Goal: Communication & Community: Connect with others

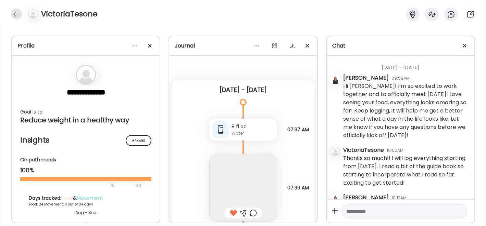
click at [20, 17] on div at bounding box center [16, 14] width 11 height 11
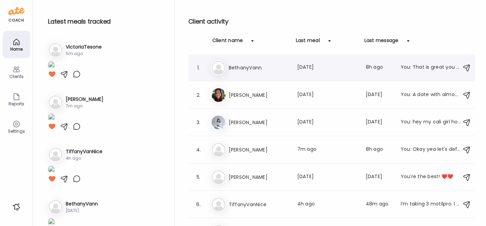
click at [252, 75] on div "Be [PERSON_NAME] Last meal: [DATE] Last message: 8h ago You: That is great you …" at bounding box center [332, 67] width 243 height 15
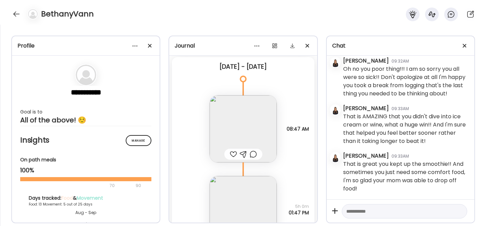
scroll to position [7977, 0]
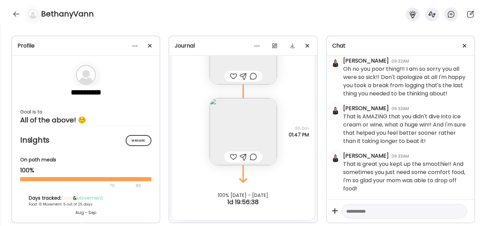
click at [230, 76] on div at bounding box center [233, 76] width 7 height 8
click at [231, 157] on div at bounding box center [233, 157] width 7 height 8
click at [352, 210] on textarea at bounding box center [398, 211] width 104 height 8
click at [367, 211] on textarea at bounding box center [398, 211] width 104 height 8
type textarea "*"
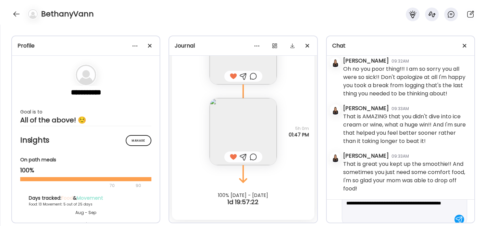
scroll to position [33, 0]
type textarea "**********"
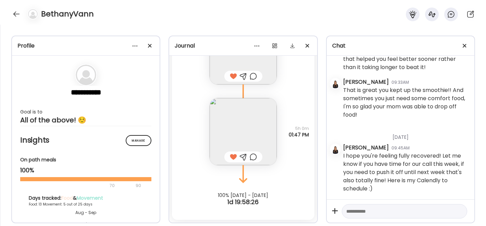
scroll to position [14356, 0]
click at [380, 207] on div at bounding box center [404, 211] width 125 height 15
click at [364, 213] on textarea at bounding box center [398, 211] width 104 height 8
paste textarea "**********"
type textarea "**********"
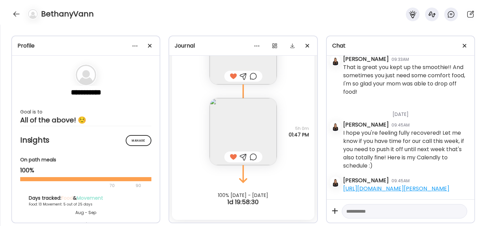
scroll to position [14387, 0]
click at [14, 15] on div at bounding box center [16, 14] width 11 height 11
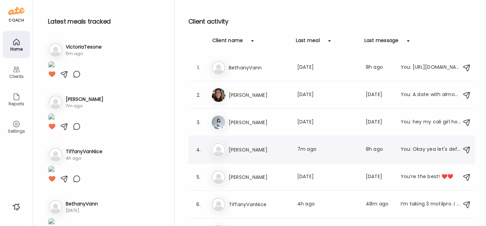
click at [248, 148] on h3 "[PERSON_NAME]" at bounding box center [259, 150] width 60 height 8
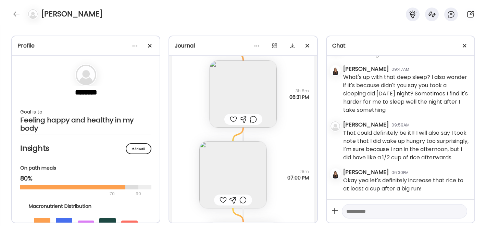
scroll to position [13644, 0]
click at [242, 90] on img at bounding box center [243, 93] width 67 height 67
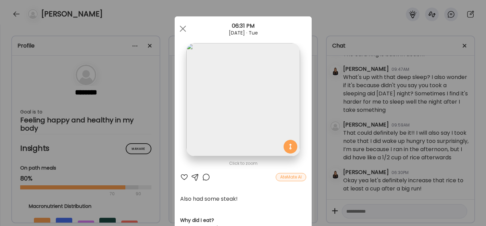
click at [180, 177] on div at bounding box center [184, 177] width 8 height 8
click at [180, 31] on div at bounding box center [183, 29] width 14 height 14
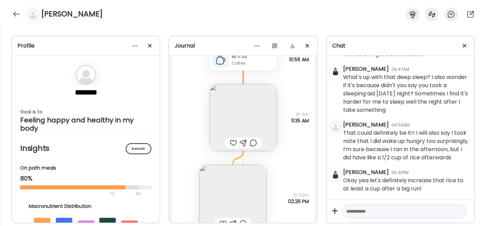
scroll to position [13297, 0]
click at [233, 111] on img at bounding box center [243, 117] width 67 height 67
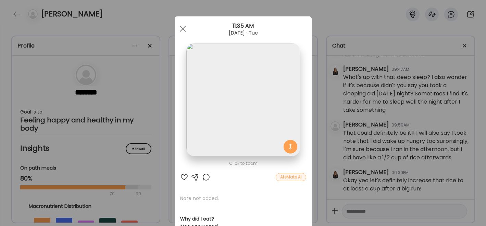
click at [180, 178] on div at bounding box center [184, 177] width 8 height 8
click at [180, 30] on div at bounding box center [183, 29] width 14 height 14
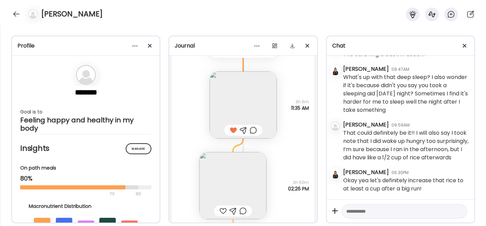
scroll to position [13403, 0]
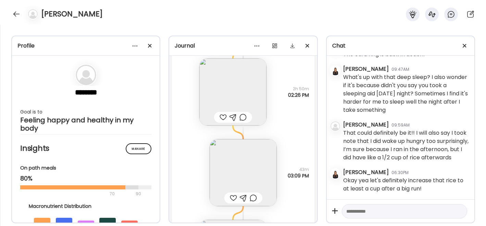
click at [223, 85] on img at bounding box center [232, 92] width 67 height 67
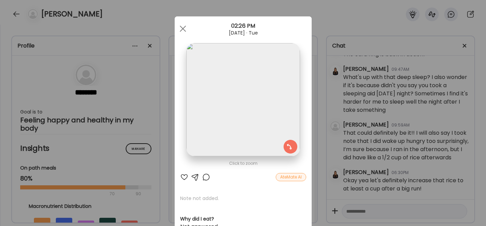
click at [181, 178] on div at bounding box center [184, 177] width 8 height 8
click at [182, 30] on div at bounding box center [183, 29] width 14 height 14
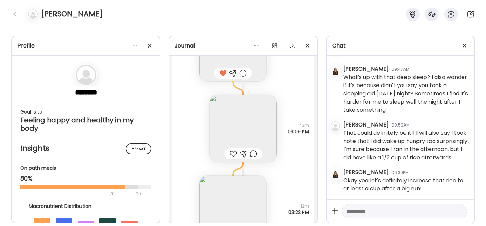
scroll to position [13448, 0]
click at [231, 153] on div at bounding box center [233, 153] width 7 height 8
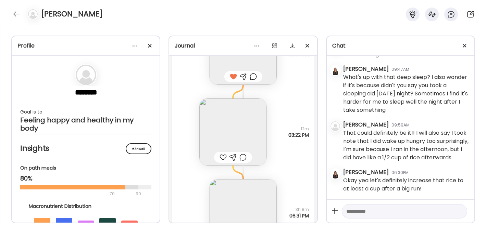
scroll to position [13525, 0]
click at [225, 132] on img at bounding box center [232, 131] width 67 height 67
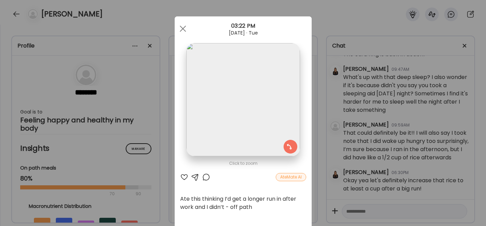
click at [181, 177] on div at bounding box center [184, 177] width 8 height 8
click at [194, 176] on div at bounding box center [195, 177] width 8 height 8
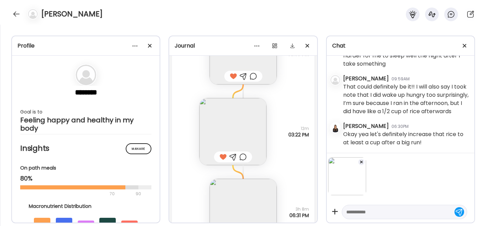
scroll to position [12461, 0]
click at [361, 212] on textarea at bounding box center [398, 212] width 104 height 8
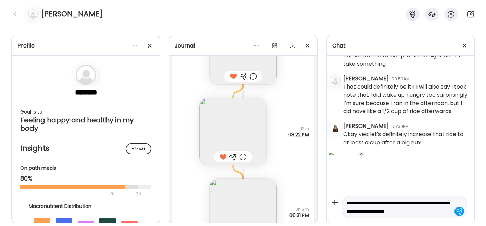
scroll to position [17, 0]
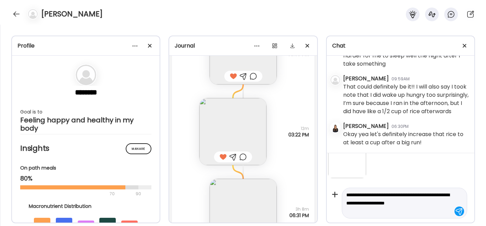
type textarea "**********"
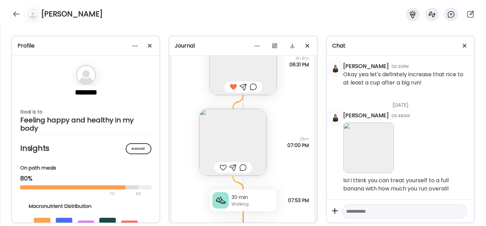
scroll to position [13682, 0]
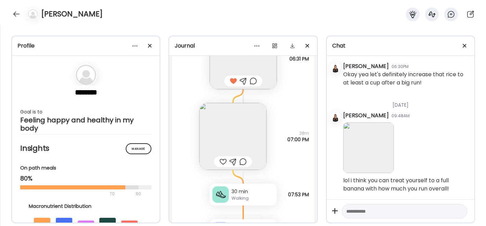
click at [236, 197] on div "Walking" at bounding box center [252, 198] width 42 height 6
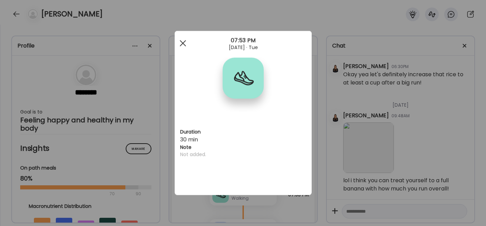
click at [184, 38] on div at bounding box center [183, 44] width 14 height 14
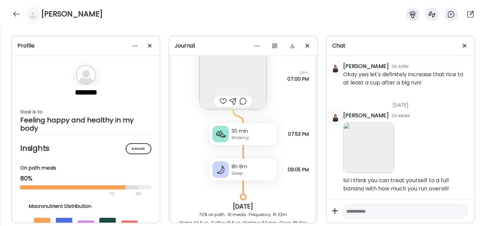
scroll to position [13759, 0]
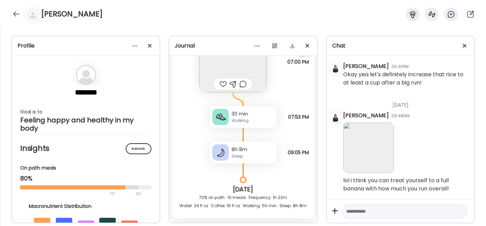
click at [220, 85] on div at bounding box center [222, 84] width 7 height 8
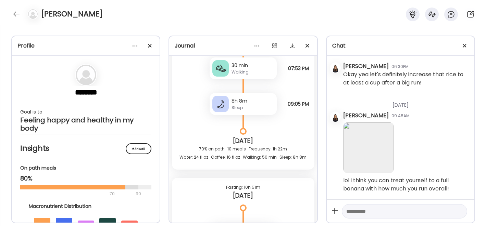
scroll to position [13934, 0]
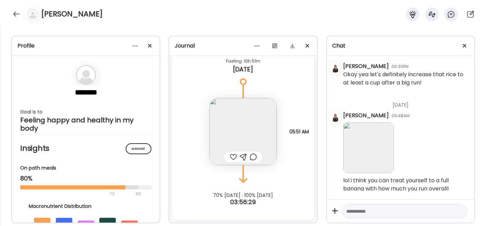
click at [225, 124] on img at bounding box center [243, 131] width 67 height 67
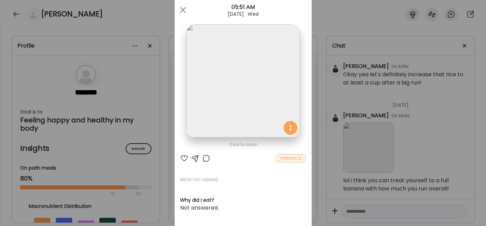
scroll to position [24, 0]
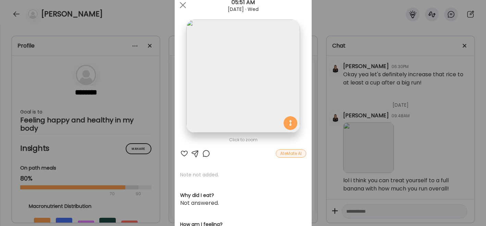
click at [192, 152] on div at bounding box center [195, 154] width 8 height 8
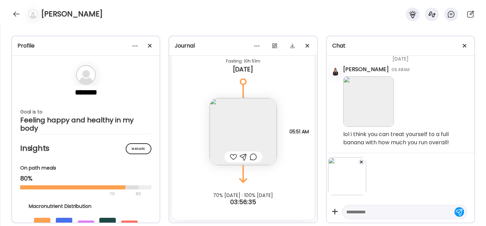
click at [363, 213] on textarea at bounding box center [398, 212] width 104 height 8
type textarea "**********"
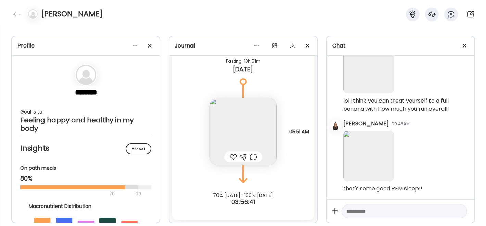
scroll to position [12604, 0]
click at [16, 14] on div at bounding box center [16, 14] width 11 height 11
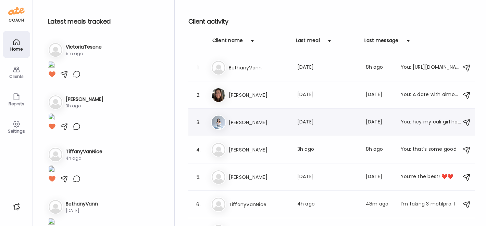
scroll to position [16, 0]
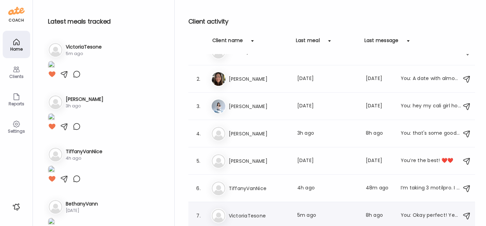
click at [239, 215] on h3 "VictoriaTesone" at bounding box center [259, 216] width 60 height 8
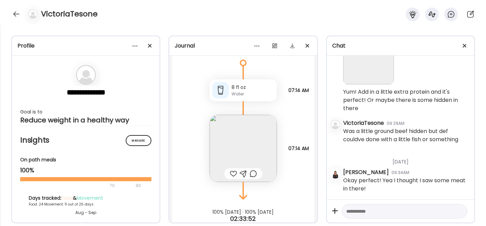
scroll to position [14023, 0]
click at [230, 174] on div at bounding box center [233, 172] width 7 height 8
click at [215, 141] on img at bounding box center [243, 146] width 67 height 67
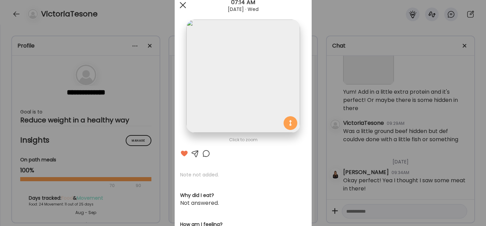
click at [179, 5] on span at bounding box center [182, 5] width 6 height 6
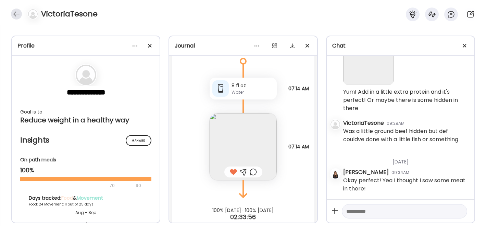
click at [13, 15] on div at bounding box center [16, 14] width 11 height 11
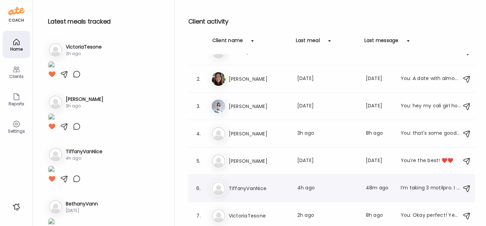
click at [238, 189] on h3 "TiffanyVanNice" at bounding box center [259, 189] width 60 height 8
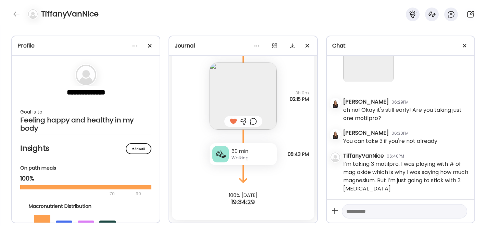
scroll to position [3773, 0]
click at [368, 82] on img at bounding box center [368, 56] width 51 height 51
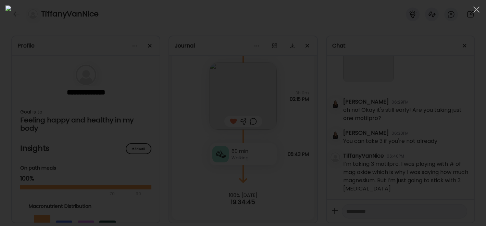
click at [427, 97] on div at bounding box center [242, 112] width 475 height 215
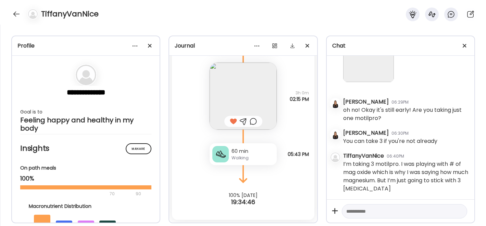
scroll to position [3810, 0]
